Goal: Transaction & Acquisition: Subscribe to service/newsletter

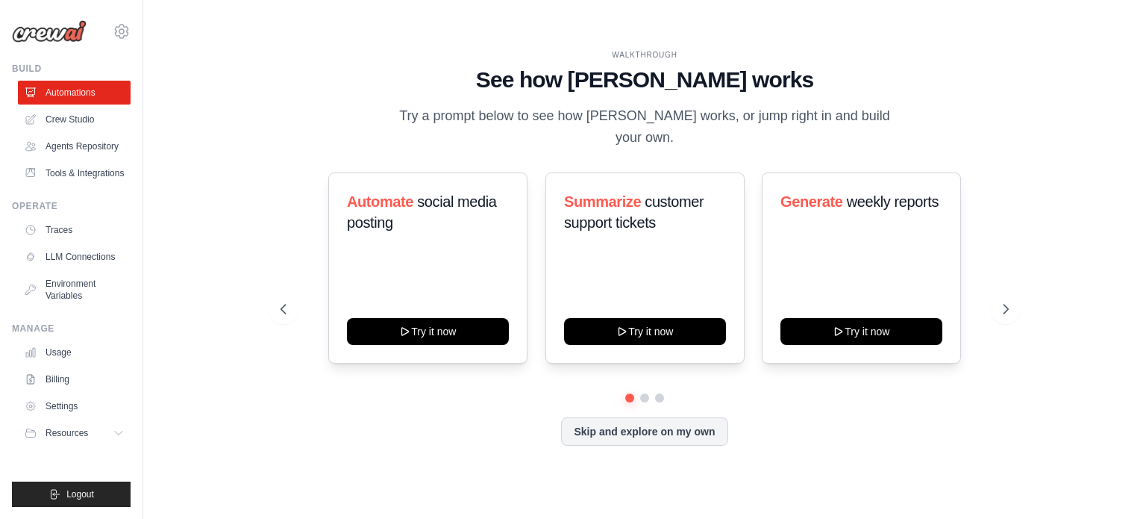
drag, startPoint x: 246, startPoint y: 347, endPoint x: 245, endPoint y: 334, distance: 13.5
click at [246, 347] on div "WALKTHROUGH See how CrewAI works Try a prompt below to see how CrewAI works, or…" at bounding box center [644, 259] width 955 height 489
click at [60, 390] on link "Billing" at bounding box center [74, 379] width 113 height 24
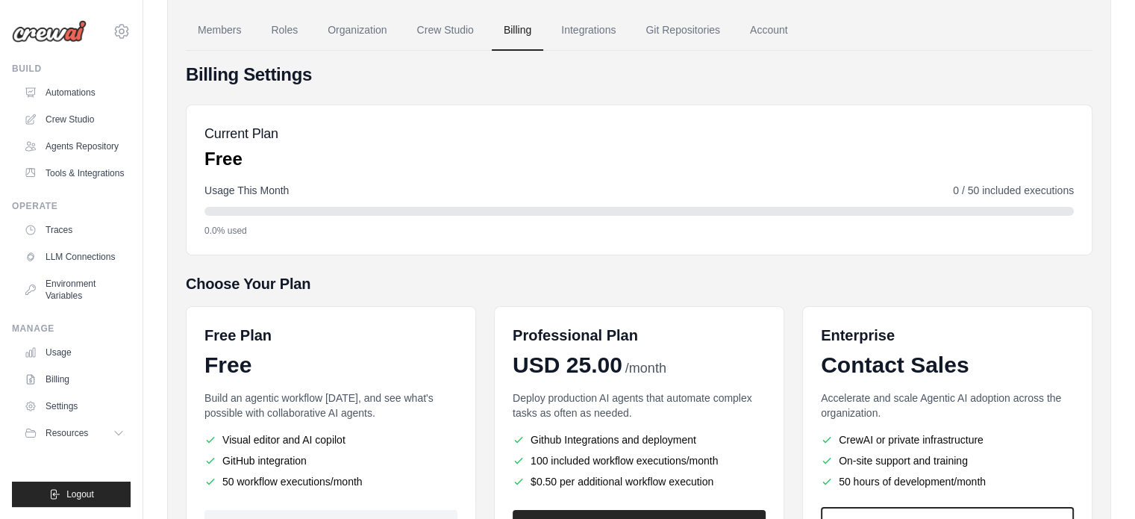
scroll to position [149, 0]
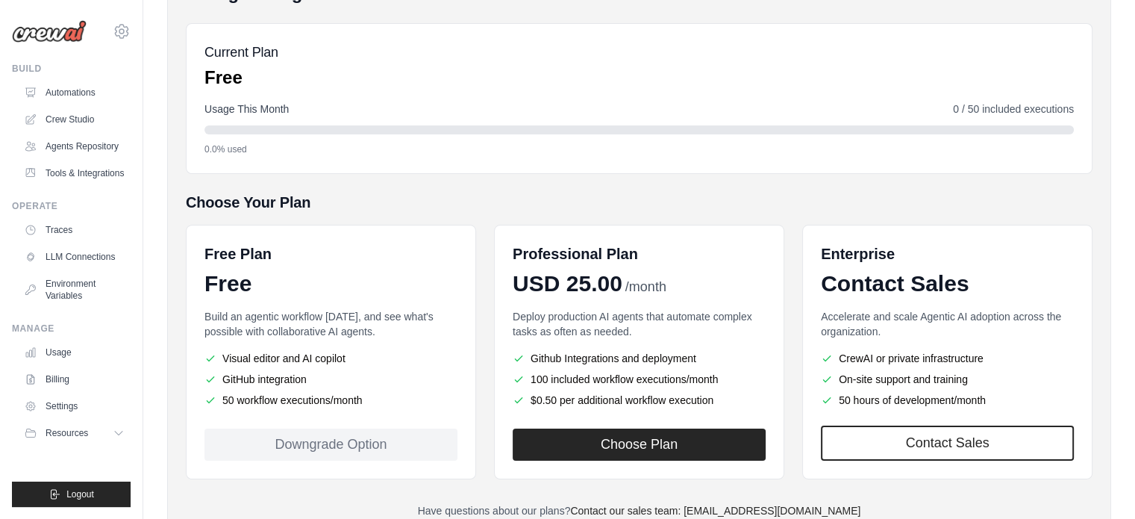
click at [639, 440] on button "Choose Plan" at bounding box center [639, 444] width 253 height 32
